Goal: Book appointment/travel/reservation

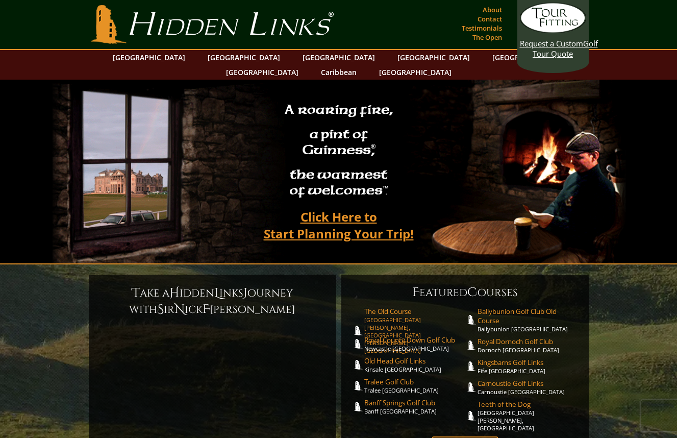
click at [407, 307] on link "The Old Course St. Andrews Links, St. Andrews Scotland" at bounding box center [415, 330] width 101 height 47
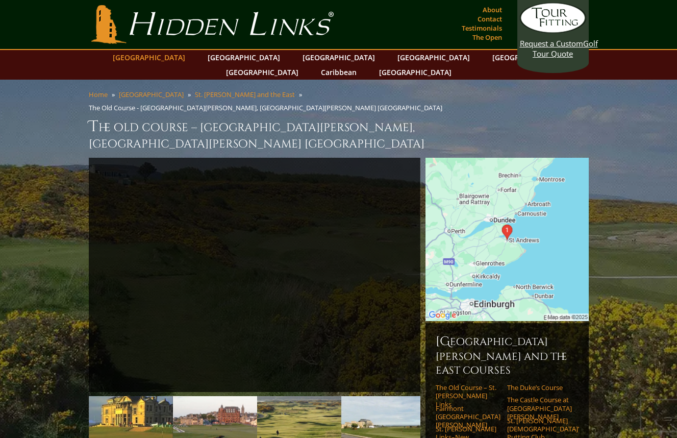
click at [168, 58] on link "[GEOGRAPHIC_DATA]" at bounding box center [149, 57] width 83 height 15
click at [167, 56] on link "[GEOGRAPHIC_DATA]" at bounding box center [149, 57] width 83 height 15
